Goal: Information Seeking & Learning: Learn about a topic

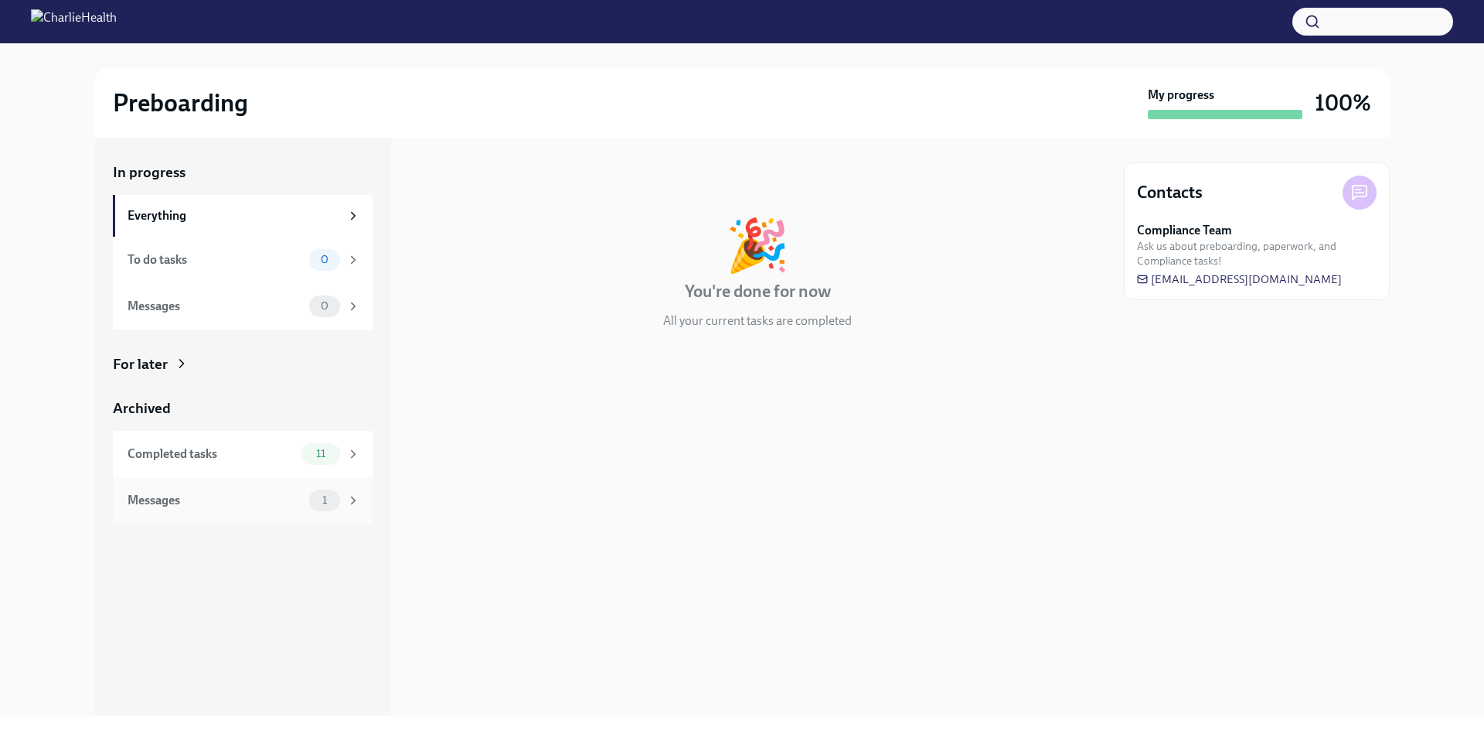
click at [308, 516] on div "Messages 1" at bounding box center [243, 500] width 260 height 46
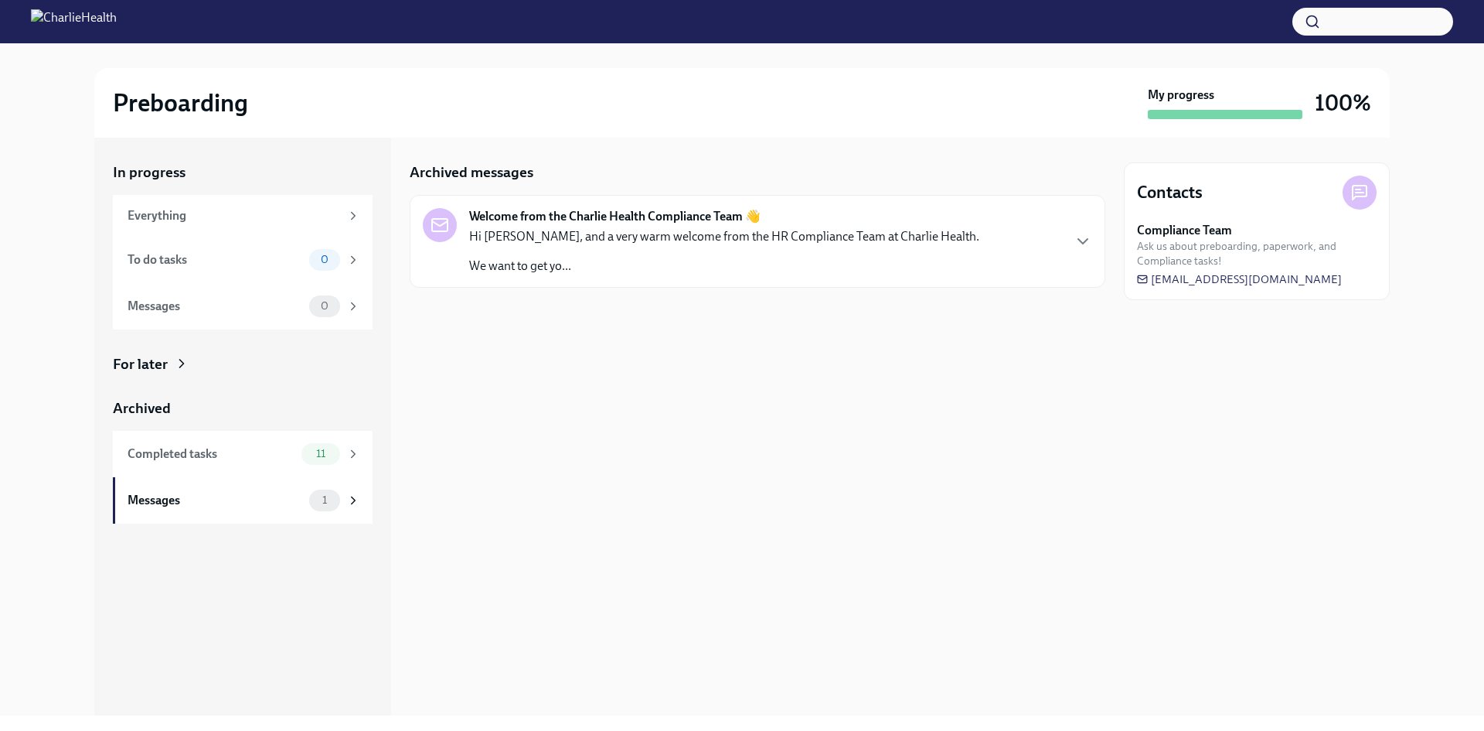
click at [646, 237] on p "Hi [PERSON_NAME], and a very warm welcome from the HR Compliance Team at Charli…" at bounding box center [724, 236] width 510 height 17
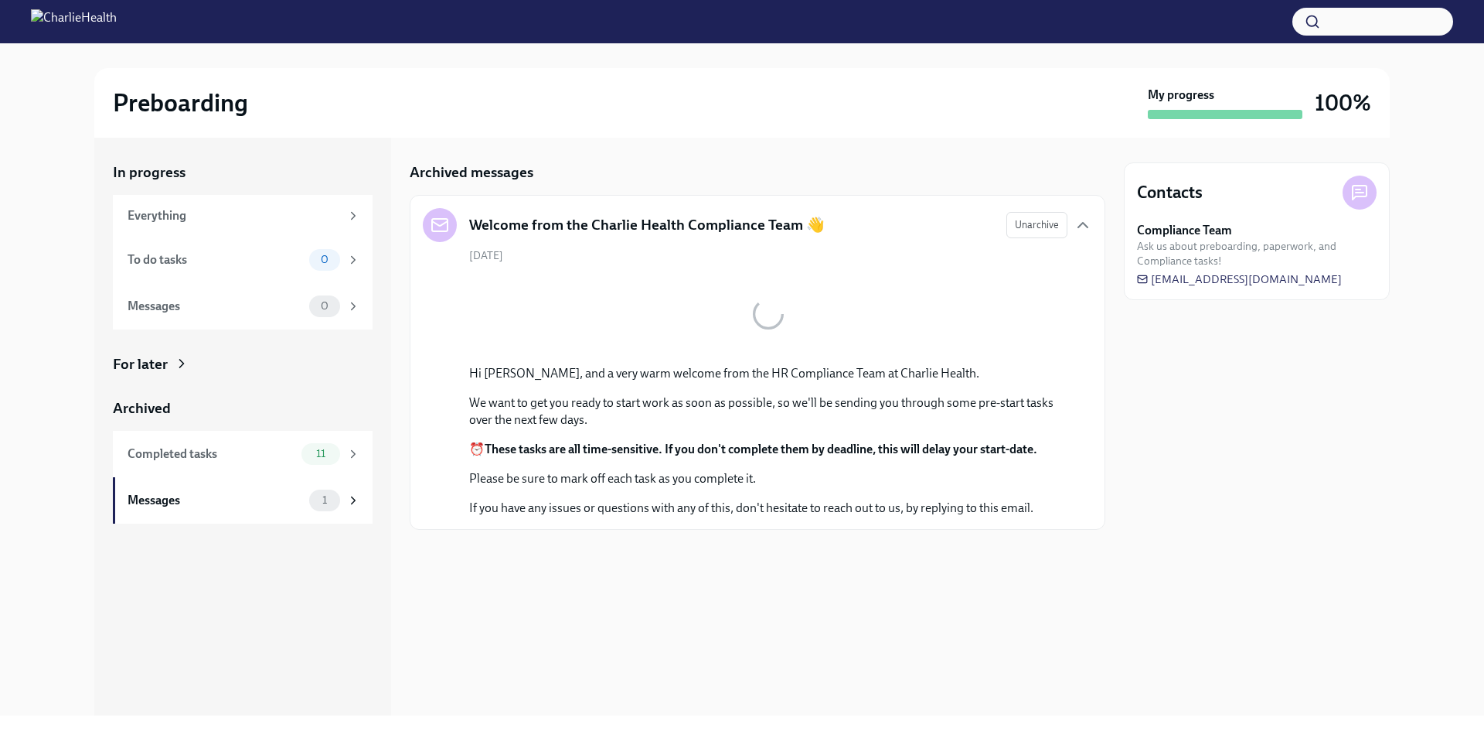
click at [649, 230] on h5 "Welcome from the Charlie Health Compliance Team 👋" at bounding box center [647, 225] width 356 height 20
click at [117, 15] on img at bounding box center [74, 21] width 86 height 25
click at [94, 24] on img at bounding box center [74, 21] width 86 height 25
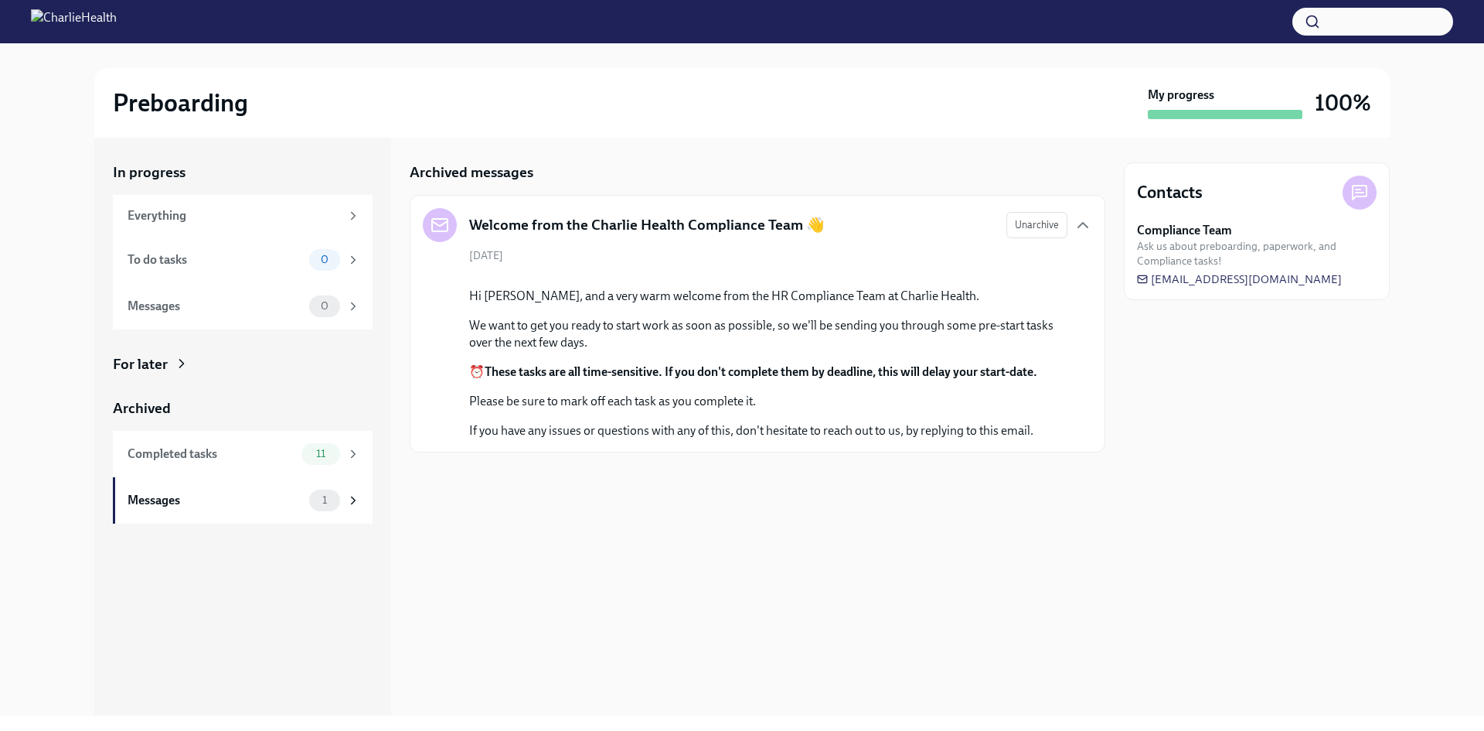
click at [203, 101] on h2 "Preboarding" at bounding box center [180, 102] width 135 height 31
click at [117, 12] on img at bounding box center [74, 21] width 86 height 25
click at [274, 220] on div "Everything" at bounding box center [234, 215] width 213 height 17
